Goal: Task Accomplishment & Management: Use online tool/utility

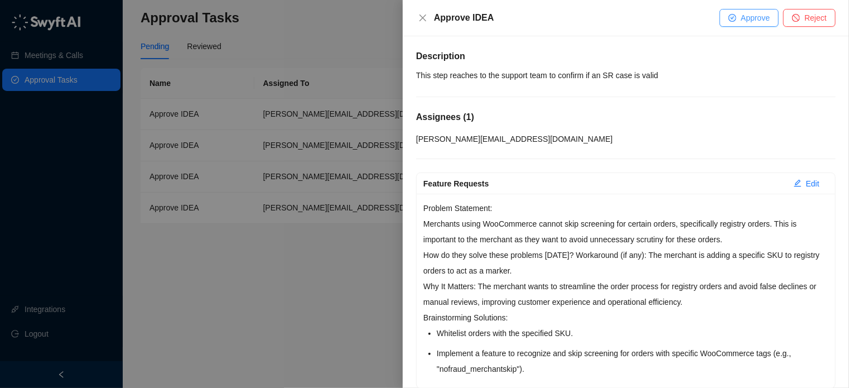
click at [749, 17] on span "Approve" at bounding box center [754, 18] width 29 height 12
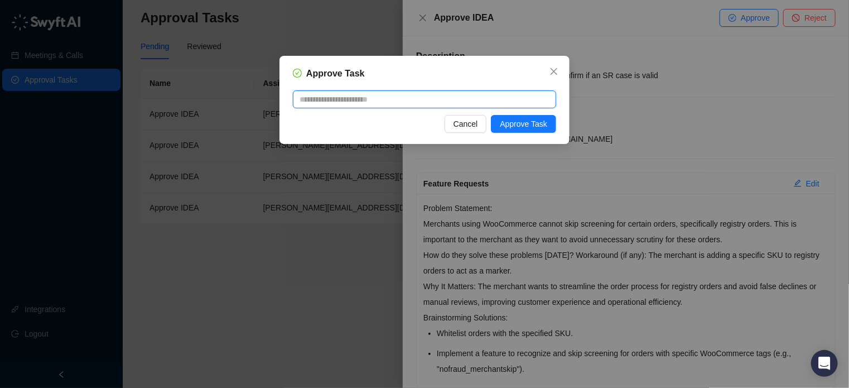
click at [388, 105] on textarea at bounding box center [424, 99] width 263 height 18
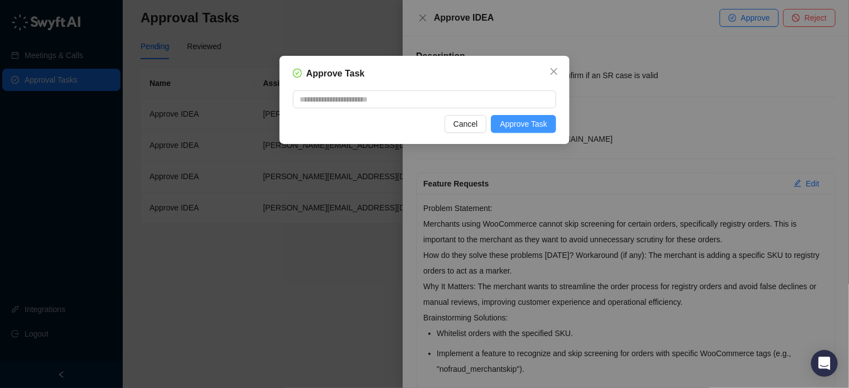
click at [508, 129] on span "Approve Task" at bounding box center [523, 124] width 47 height 12
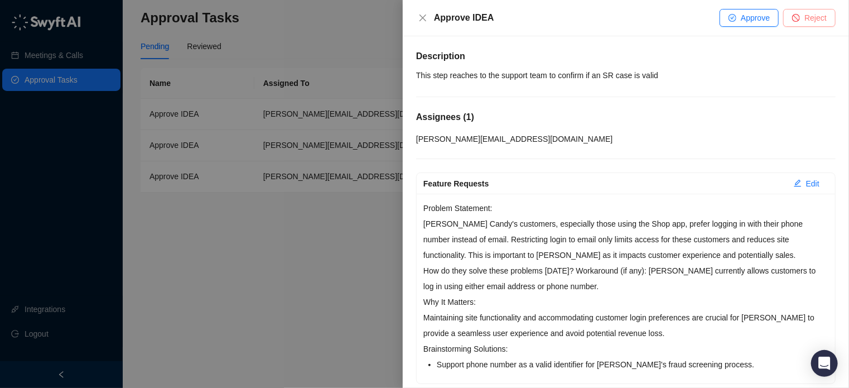
click at [827, 9] on button "Reject" at bounding box center [809, 18] width 52 height 18
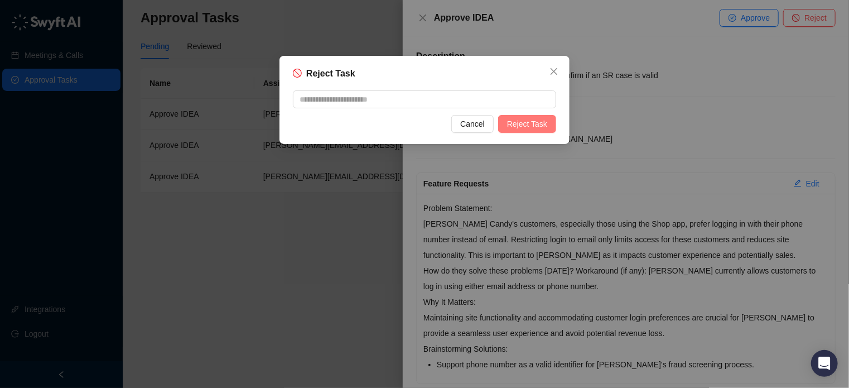
click at [536, 127] on span "Reject Task" at bounding box center [527, 124] width 40 height 12
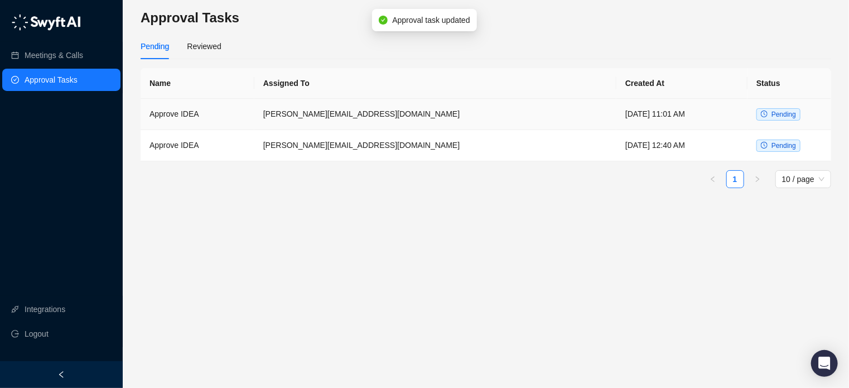
click at [248, 113] on td "Approve IDEA" at bounding box center [198, 114] width 114 height 31
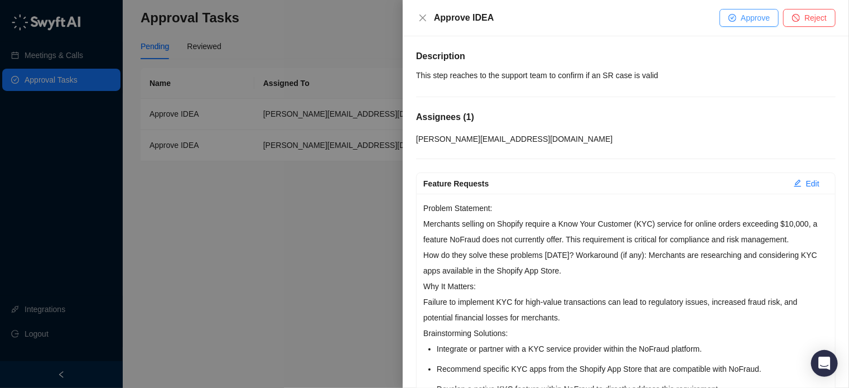
click at [749, 15] on span "Approve" at bounding box center [754, 18] width 29 height 12
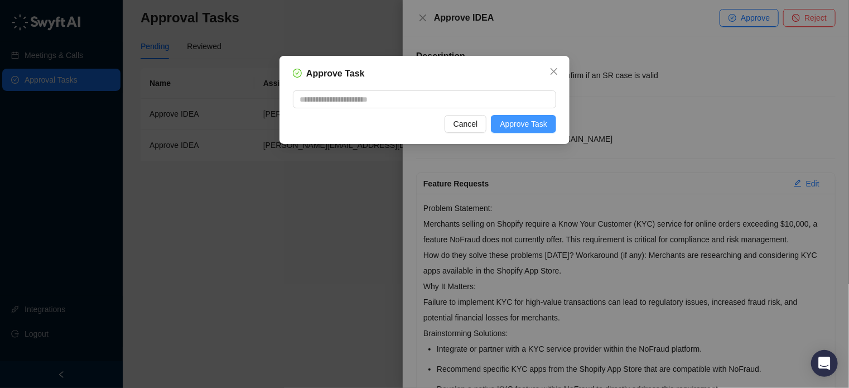
click at [526, 123] on span "Approve Task" at bounding box center [523, 124] width 47 height 12
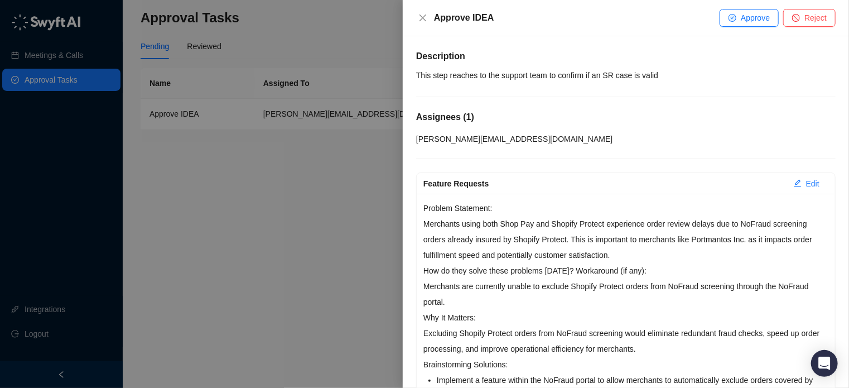
click at [657, 216] on p "Problem Statement: Merchants using both Shop Pay and Shopify Protect experience…" at bounding box center [625, 231] width 405 height 62
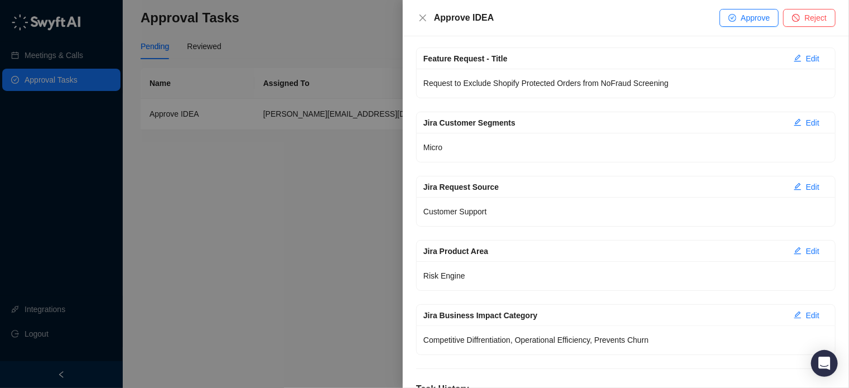
scroll to position [390, 0]
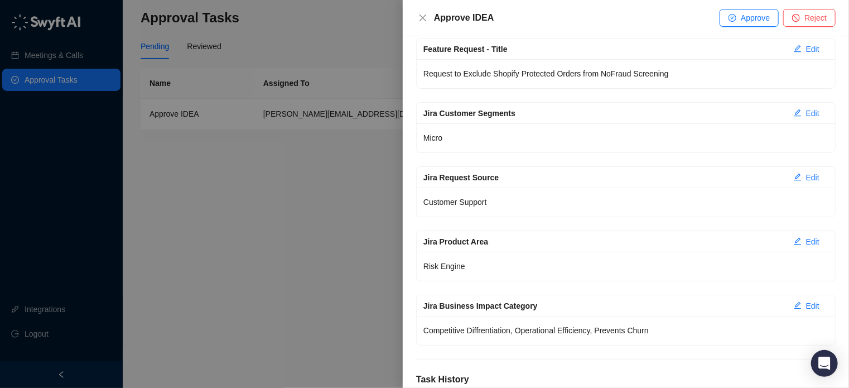
click at [459, 123] on div "Micro" at bounding box center [625, 137] width 418 height 29
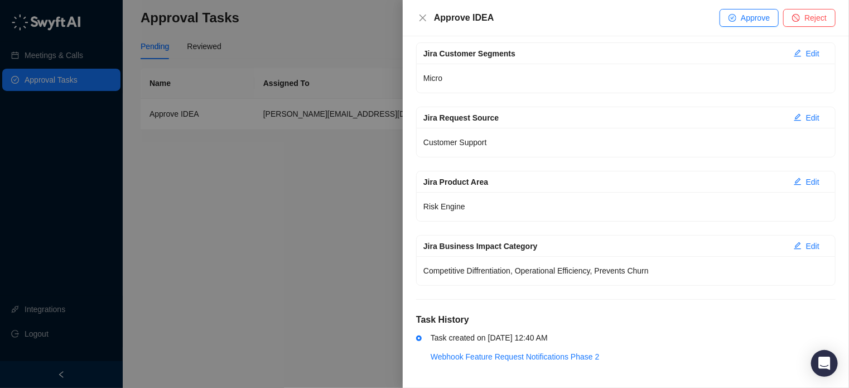
scroll to position [451, 0]
click at [506, 353] on link "Webhook Feature Request Notifications Phase 2" at bounding box center [514, 355] width 168 height 9
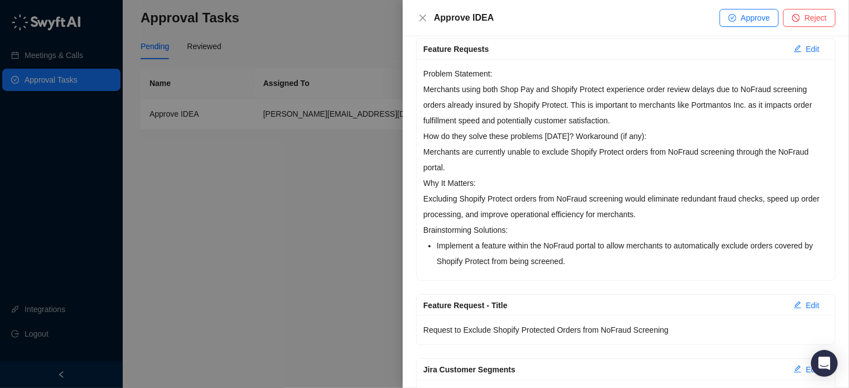
scroll to position [5, 0]
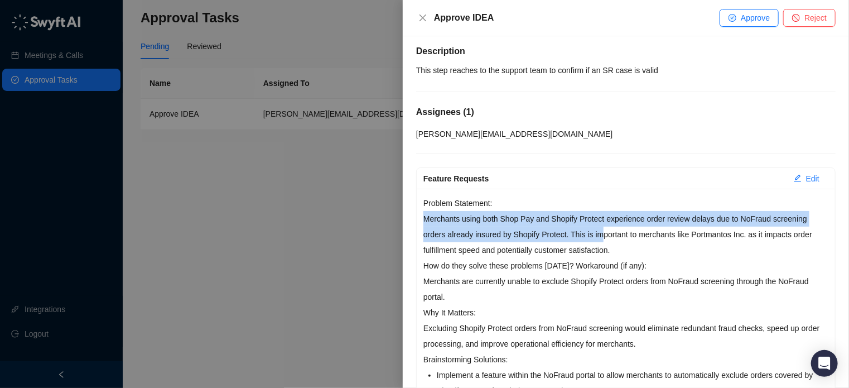
drag, startPoint x: 424, startPoint y: 216, endPoint x: 600, endPoint y: 235, distance: 177.2
click at [600, 235] on p "Problem Statement: Merchants using both Shop Pay and Shopify Protect experience…" at bounding box center [625, 226] width 405 height 62
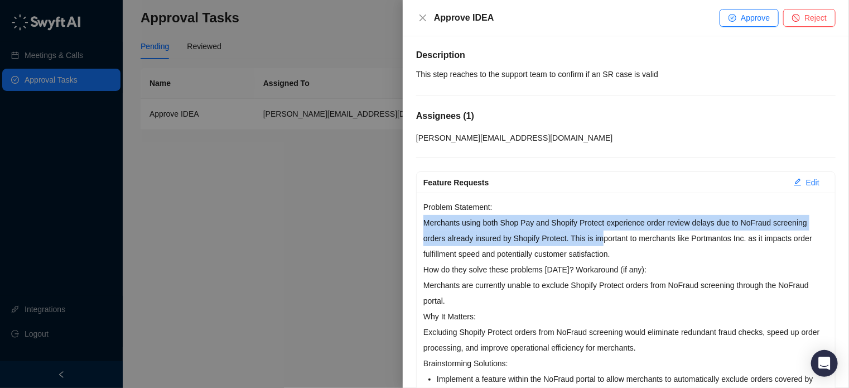
scroll to position [0, 0]
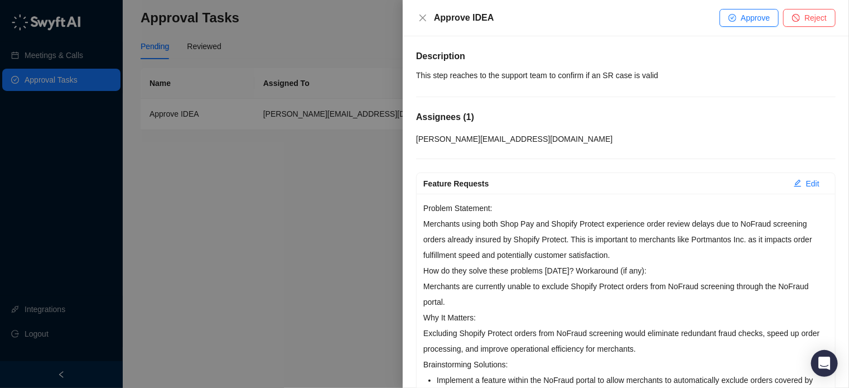
click at [264, 229] on div at bounding box center [424, 194] width 849 height 388
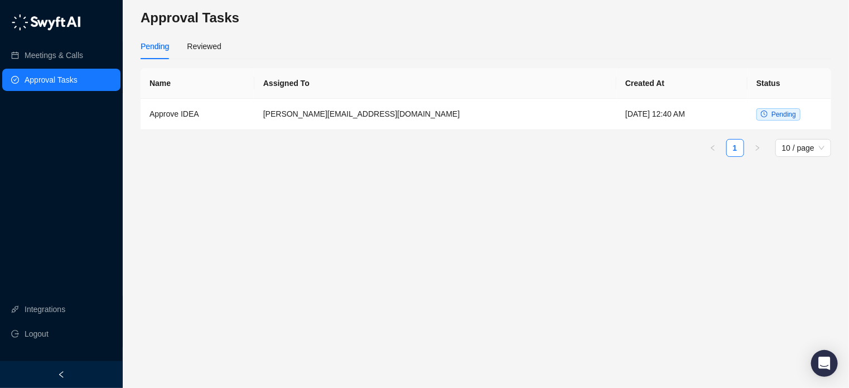
click at [47, 81] on link "Approval Tasks" at bounding box center [51, 80] width 53 height 22
click at [210, 46] on div "Reviewed" at bounding box center [204, 46] width 34 height 12
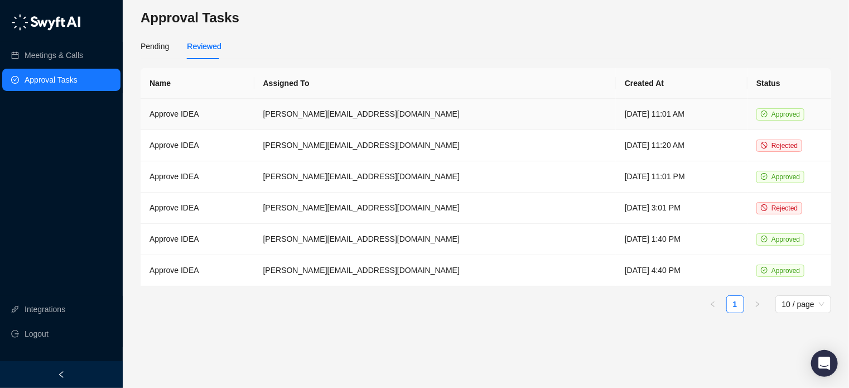
click at [188, 117] on td "Approve IDEA" at bounding box center [198, 114] width 114 height 31
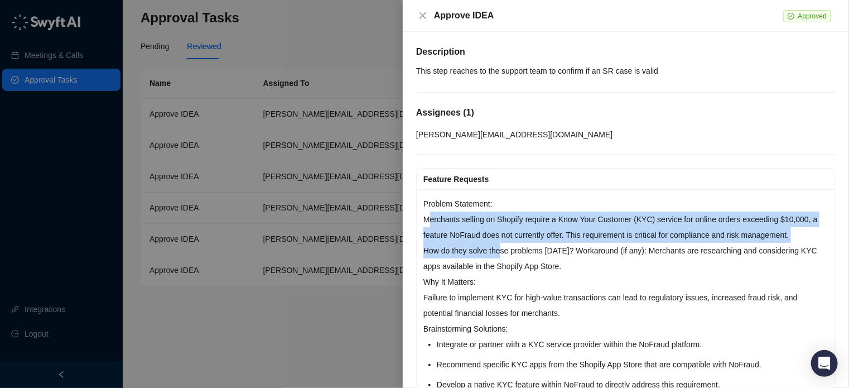
drag, startPoint x: 427, startPoint y: 221, endPoint x: 476, endPoint y: 242, distance: 54.0
click at [500, 246] on div "Problem Statement: Merchants selling on Shopify require a Know Your Customer (K…" at bounding box center [625, 296] width 418 height 214
drag, startPoint x: 424, startPoint y: 222, endPoint x: 798, endPoint y: 231, distance: 374.8
click at [798, 231] on p "Problem Statement: Merchants selling on Shopify require a Know Your Customer (K…" at bounding box center [625, 219] width 405 height 47
copy p "Merchants selling on Shopify require a Know Your Customer (KYC) service for onl…"
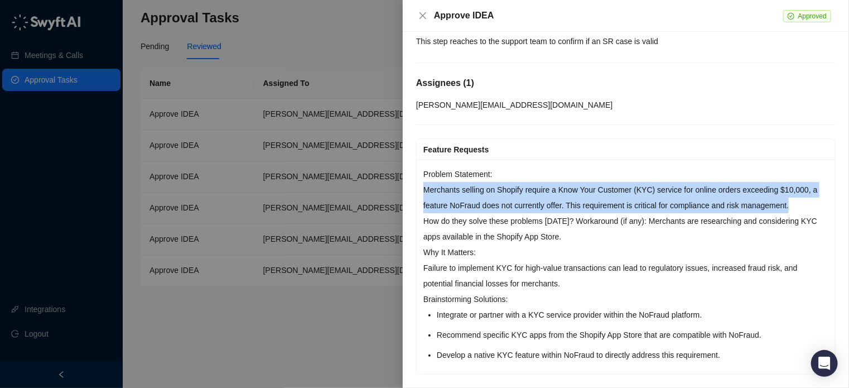
scroll to position [56, 0]
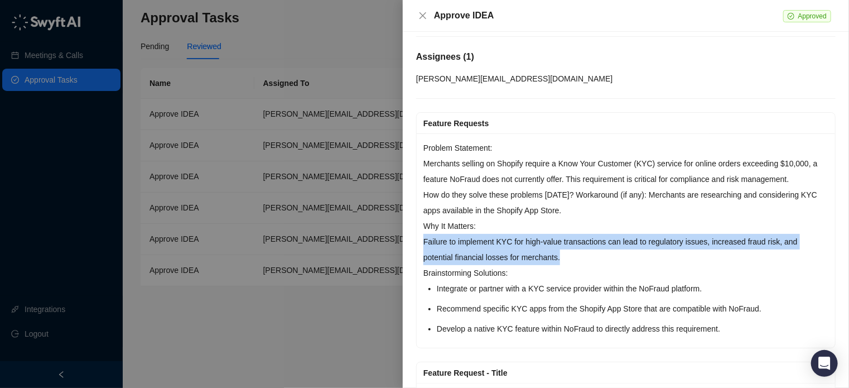
drag, startPoint x: 585, startPoint y: 256, endPoint x: 420, endPoint y: 239, distance: 165.9
click at [420, 239] on div "Problem Statement: Merchants selling on Shopify require a Know Your Customer (K…" at bounding box center [625, 240] width 418 height 214
copy p "Failure to implement KYC for high-value transactions can lead to regulatory iss…"
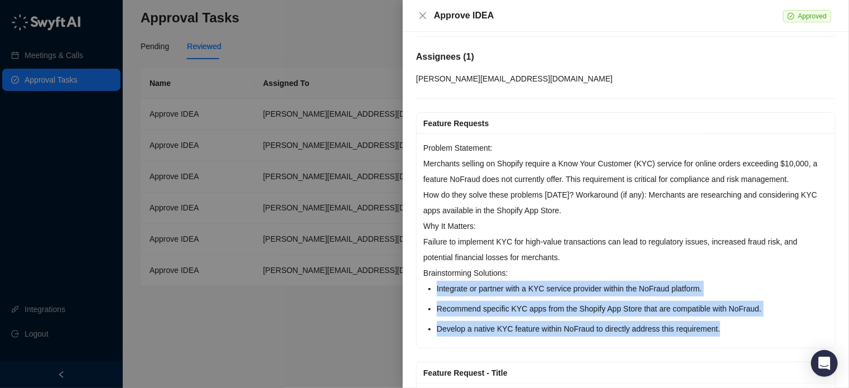
drag, startPoint x: 433, startPoint y: 287, endPoint x: 736, endPoint y: 318, distance: 304.3
click at [736, 318] on div "Problem Statement: Merchants selling on Shopify require a Know Your Customer (K…" at bounding box center [625, 240] width 418 height 214
copy ul "Integrate or partner with a KYC service provider within the NoFraud platform. R…"
